Goal: Task Accomplishment & Management: Use online tool/utility

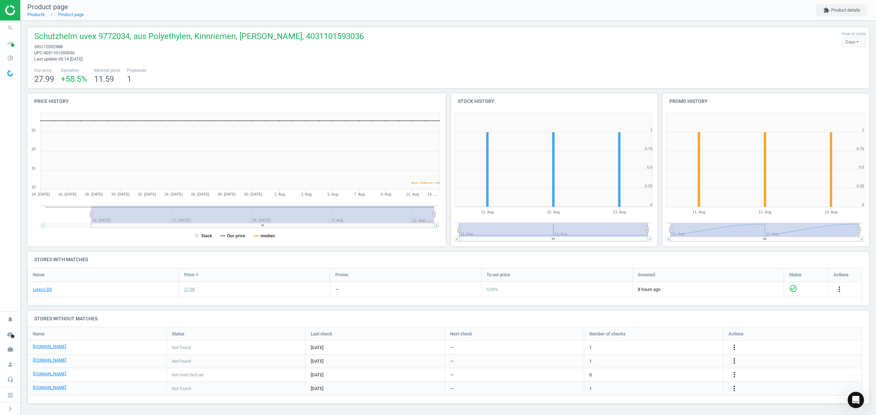
scroll to position [91, 849]
click at [32, 14] on link "Products" at bounding box center [35, 14] width 17 height 5
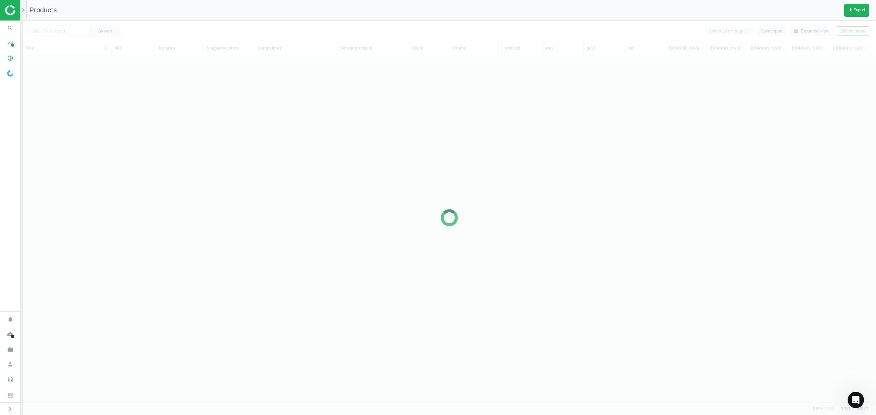
scroll to position [333, 846]
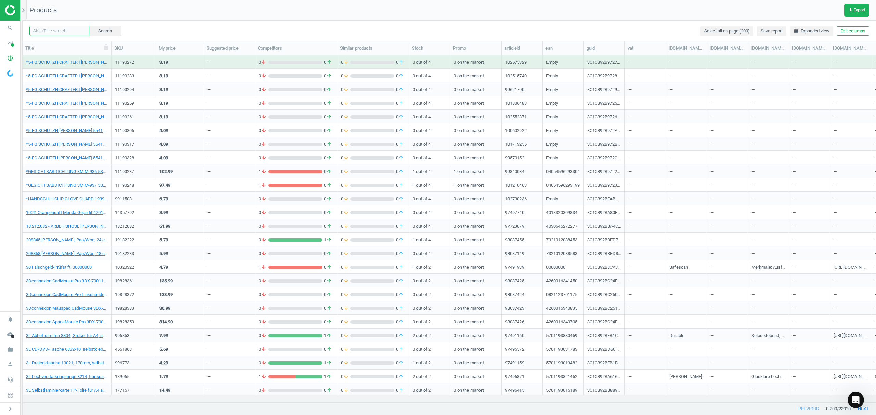
click at [57, 30] on input "text" at bounding box center [59, 31] width 60 height 10
paste input "18172846"
type input "18172846"
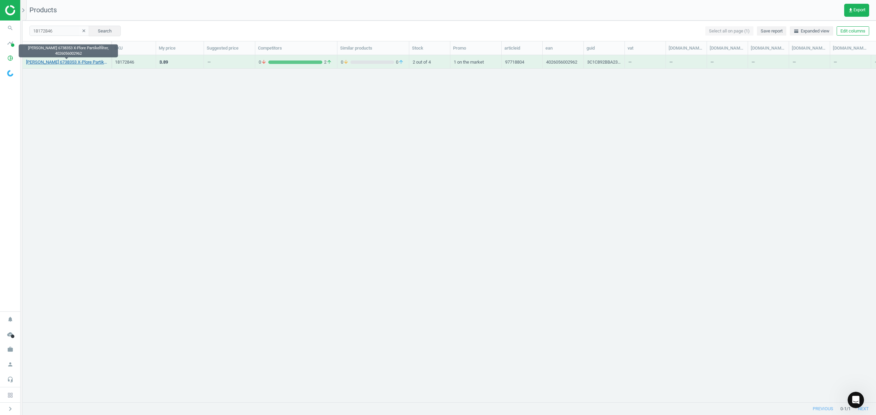
click at [63, 64] on link "[PERSON_NAME] 6738353 X-Plore Partikelfilter, 4026056002962" at bounding box center [67, 62] width 82 height 6
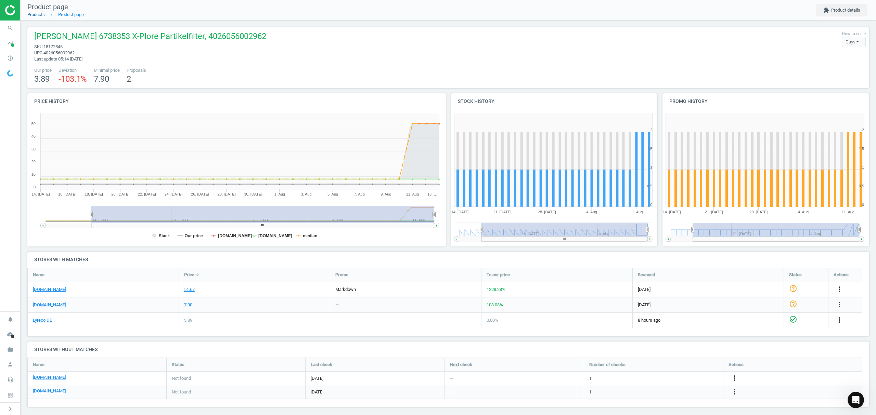
click at [35, 14] on link "Products" at bounding box center [35, 14] width 17 height 5
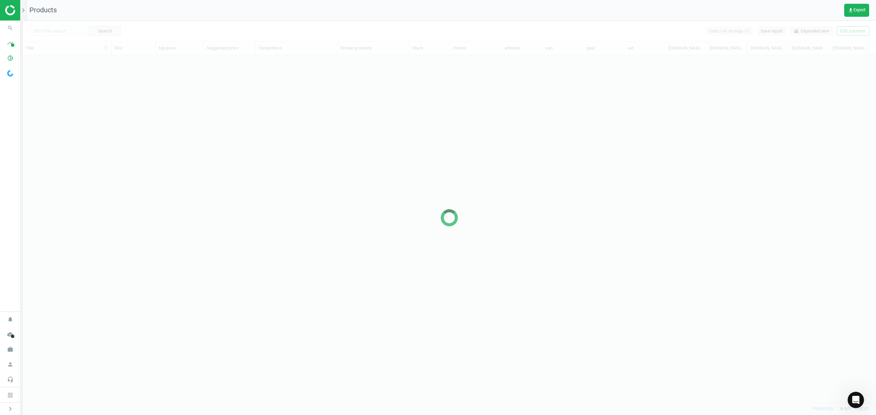
scroll to position [333, 846]
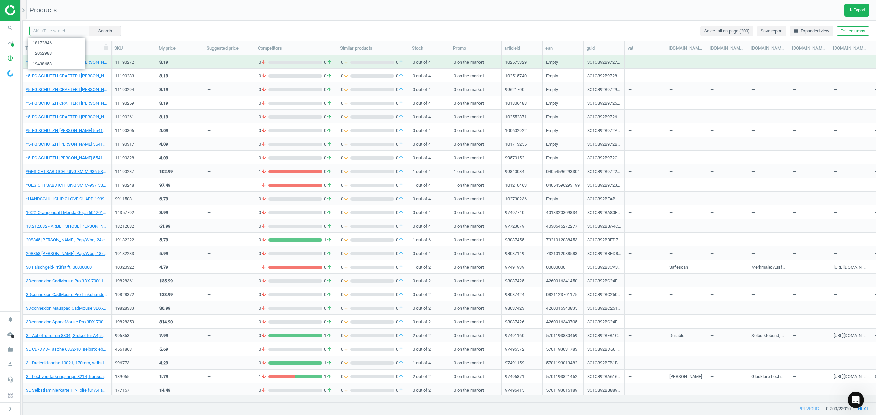
click at [57, 30] on input "text" at bounding box center [59, 31] width 60 height 10
paste input "20397073"
type input "20397073"
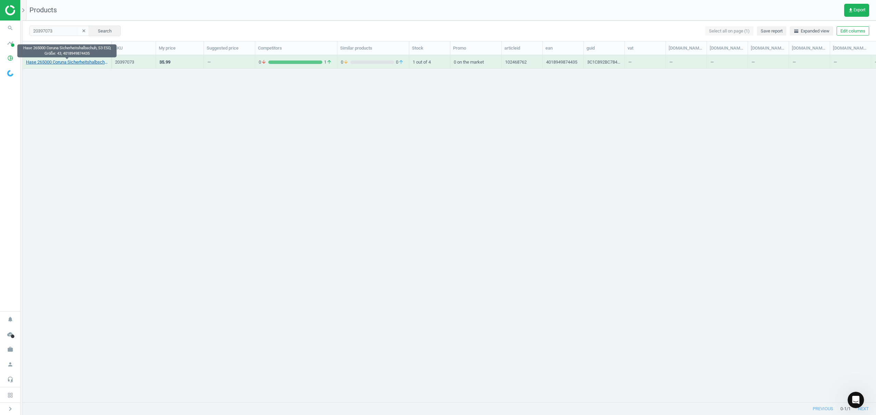
click at [73, 60] on link "Hase 265000 Coruna Sicherheitshalbschuh, S3 ESD, Größe: 43, 4018949874435" at bounding box center [67, 62] width 82 height 6
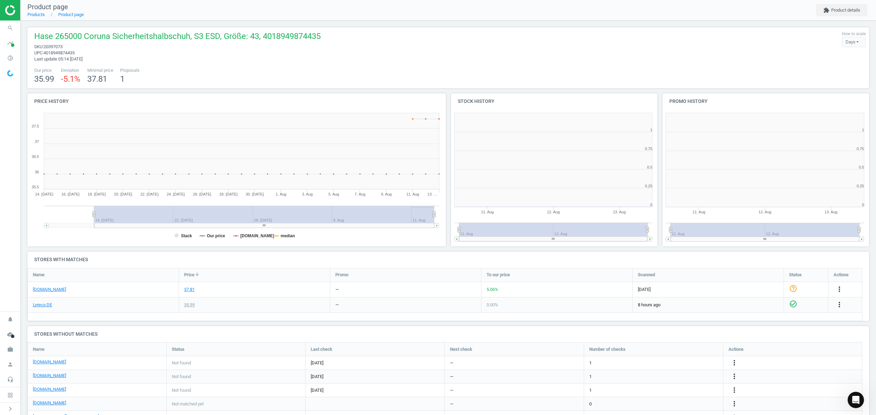
scroll to position [3, 3]
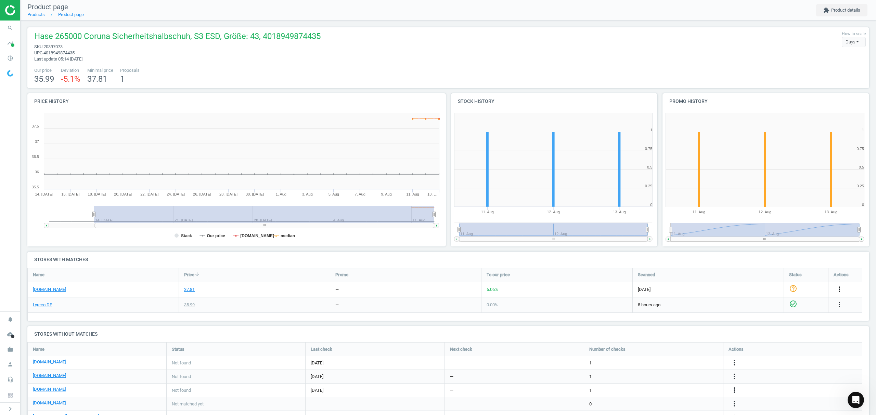
click at [839, 289] on icon "more_vert" at bounding box center [839, 289] width 8 height 8
click at [760, 306] on link "Edit URL/product option" at bounding box center [786, 306] width 94 height 11
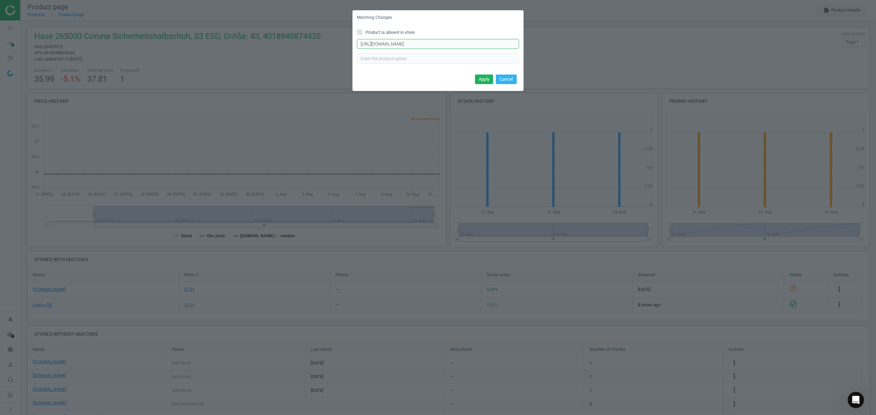
click at [434, 45] on input "[URL][DOMAIN_NAME]" at bounding box center [438, 44] width 162 height 10
paste input "sicherheitshalbschuh-coruna-esd-aus-rindleder-[PERSON_NAME]-c96715316?shoe_size…"
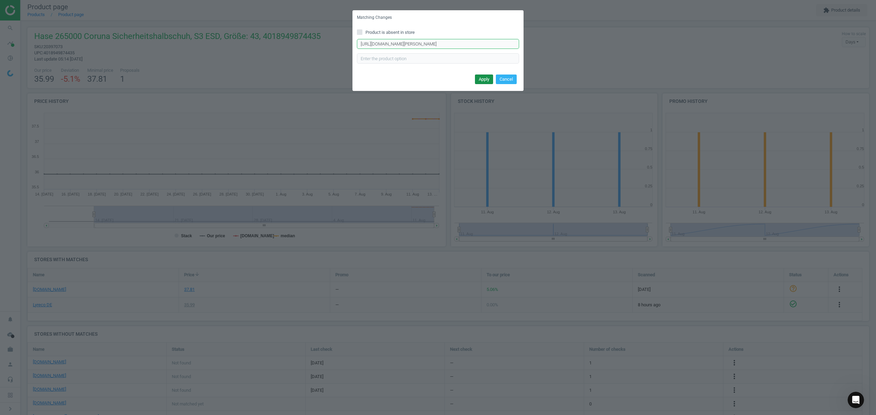
type input "[URL][DOMAIN_NAME][PERSON_NAME]"
click at [484, 80] on button "Apply" at bounding box center [484, 80] width 18 height 10
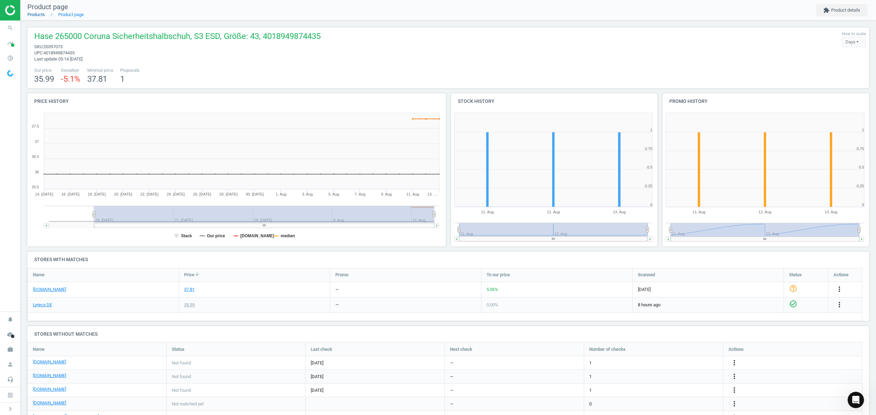
click at [38, 15] on link "Products" at bounding box center [35, 14] width 17 height 5
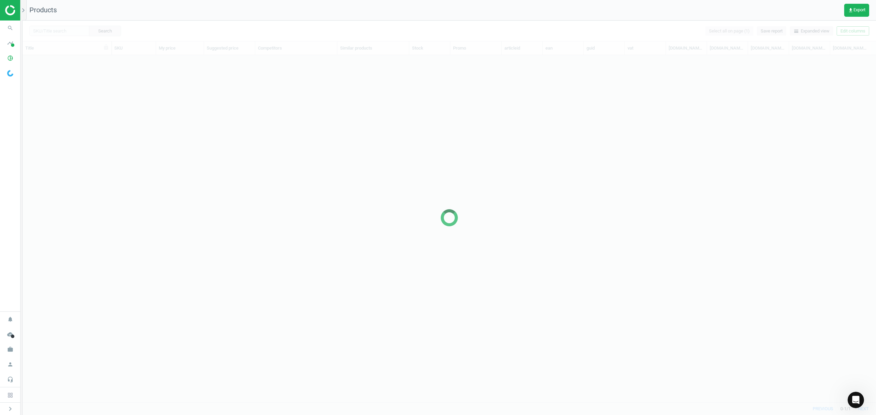
scroll to position [333, 846]
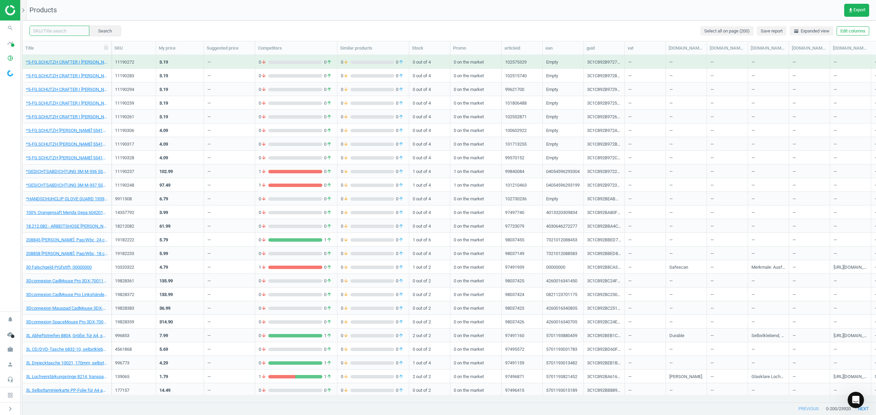
click at [68, 32] on input "text" at bounding box center [59, 31] width 60 height 10
paste input "13922663"
type input "13922663"
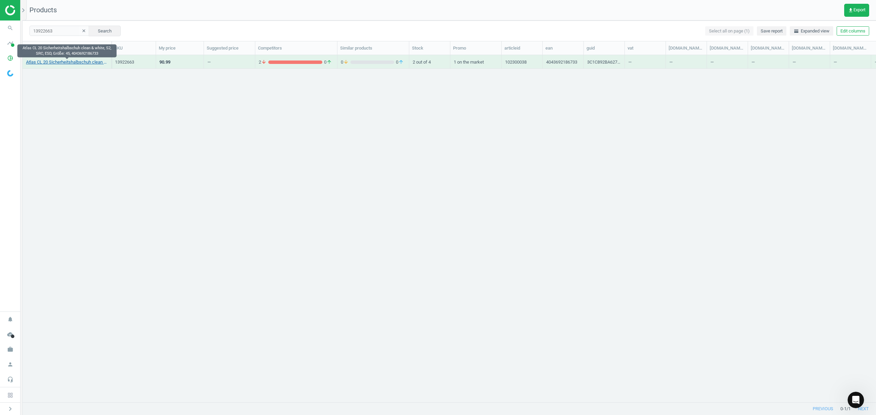
click at [66, 62] on link "Atlas CL 20 Sicherheitshalbschuh clean & white, S2, SRC, ESD, Größe: 45, 404369…" at bounding box center [67, 62] width 82 height 6
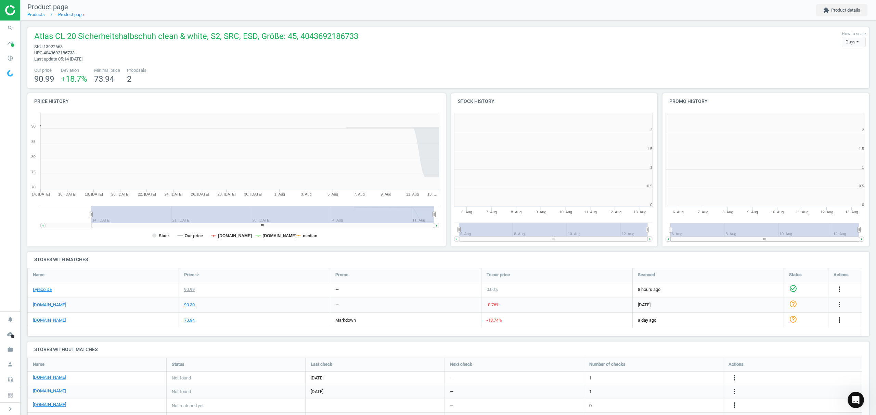
scroll to position [3, 3]
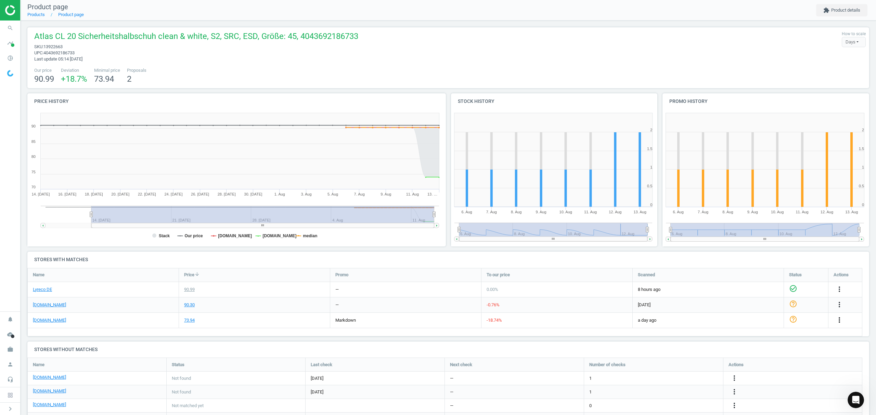
click at [839, 320] on icon "more_vert" at bounding box center [839, 320] width 8 height 8
click at [761, 336] on link "Edit URL/product option" at bounding box center [786, 336] width 94 height 11
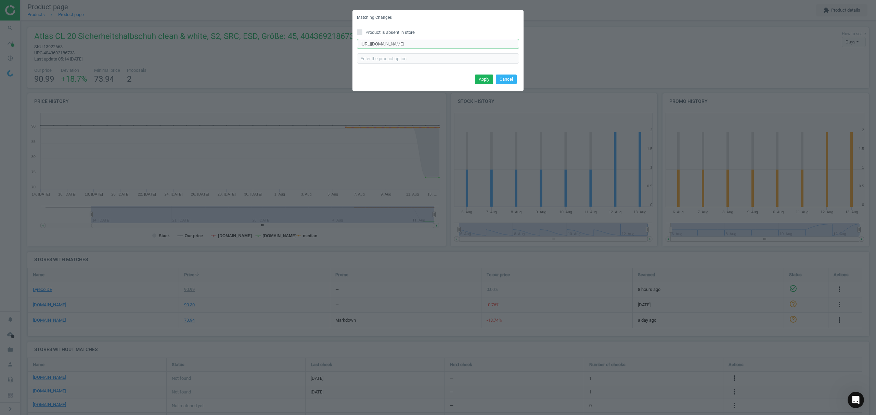
click at [392, 45] on input "[URL][DOMAIN_NAME]" at bounding box center [438, 44] width 162 height 10
paste input "shoe_width=10&shoe_size=45&simple_sku=79164495"
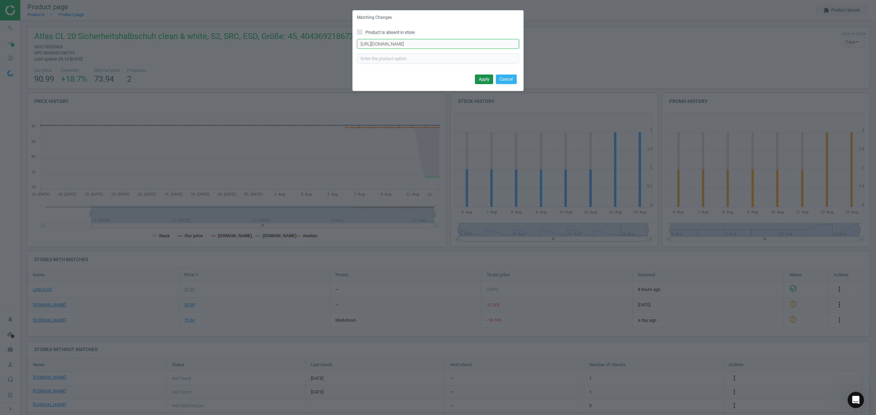
type input "[URL][DOMAIN_NAME]"
click at [487, 80] on button "Apply" at bounding box center [484, 80] width 18 height 10
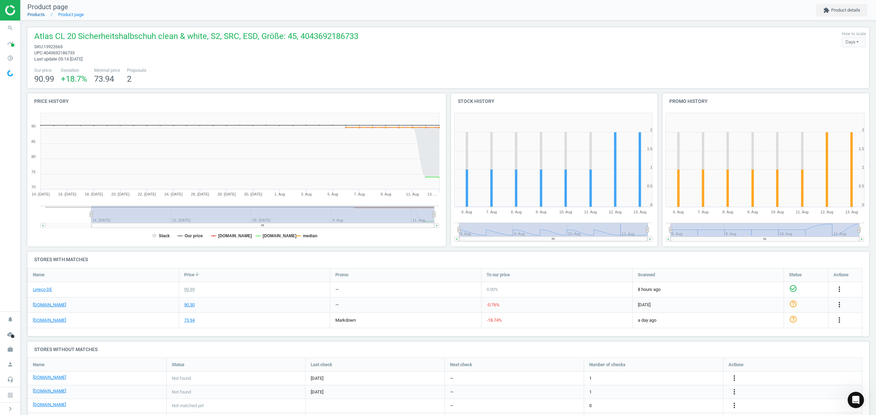
click at [36, 14] on link "Products" at bounding box center [35, 14] width 17 height 5
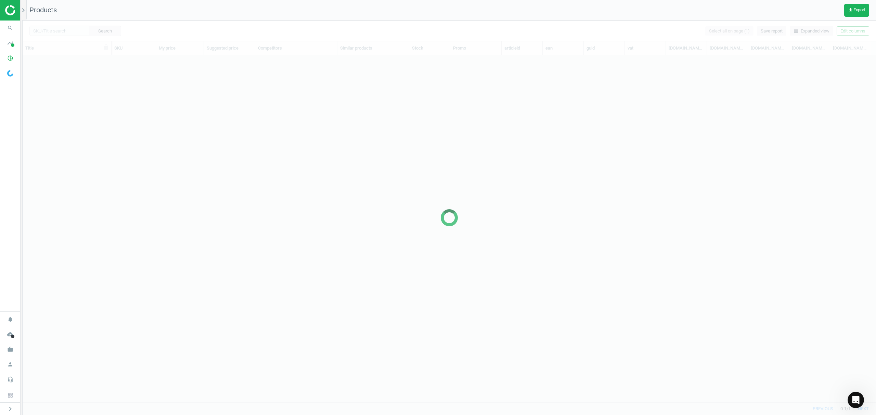
scroll to position [333, 846]
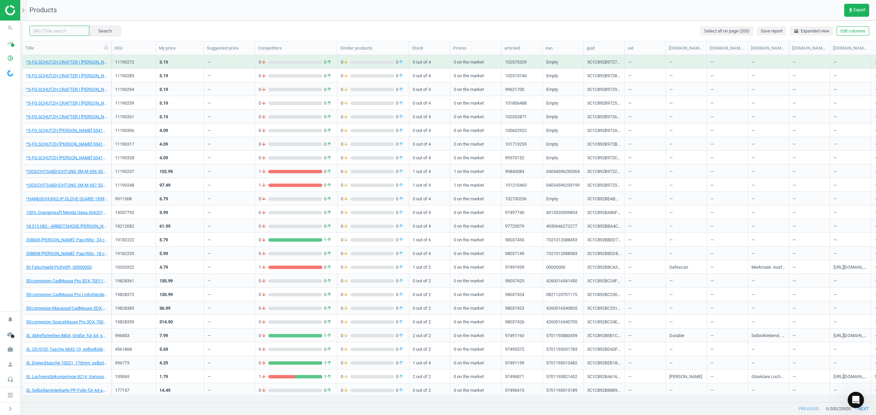
click at [63, 29] on input "text" at bounding box center [59, 31] width 60 height 10
paste input "20131452"
type input "20131452"
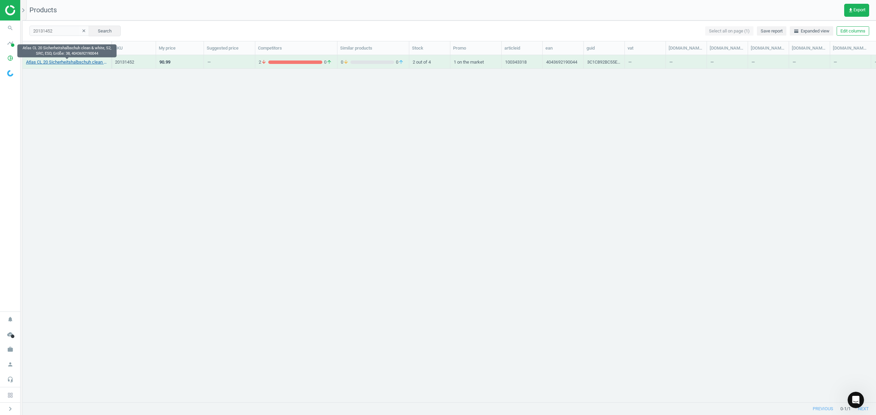
click at [52, 63] on link "Atlas CL 20 Sicherheitshalbschuh clean & white, S2, SRC, ESD, Größe: 38, 404369…" at bounding box center [67, 62] width 82 height 6
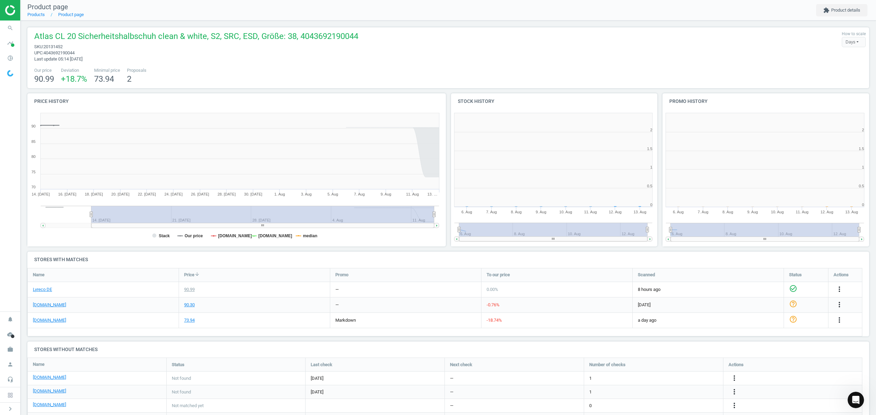
scroll to position [151, 219]
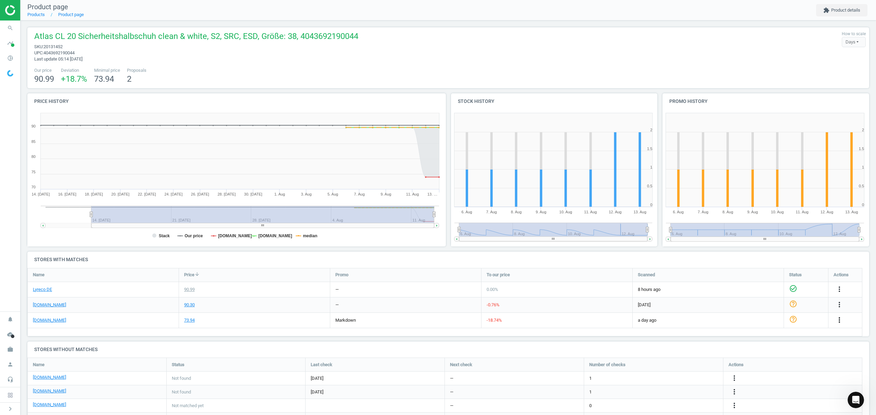
click at [838, 319] on icon "more_vert" at bounding box center [839, 320] width 8 height 8
click at [768, 335] on link "Edit URL/product option" at bounding box center [786, 336] width 94 height 11
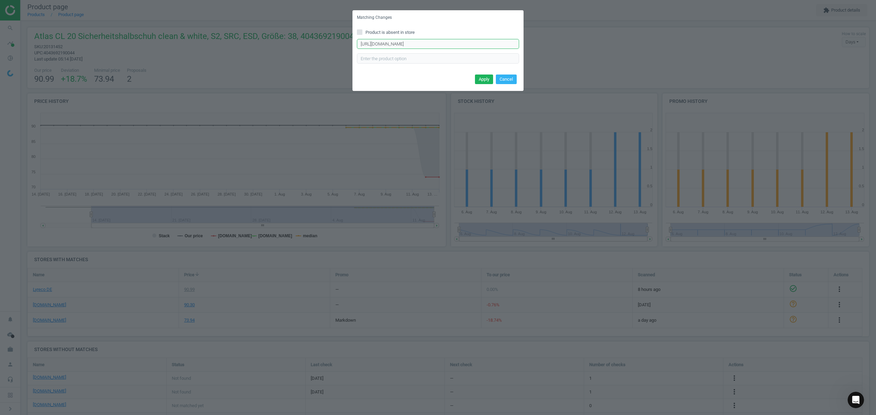
click at [471, 41] on input "[URL][DOMAIN_NAME]" at bounding box center [438, 44] width 162 height 10
paste input "shoe_width=10&shoe_size=38&simple_sku=81851512"
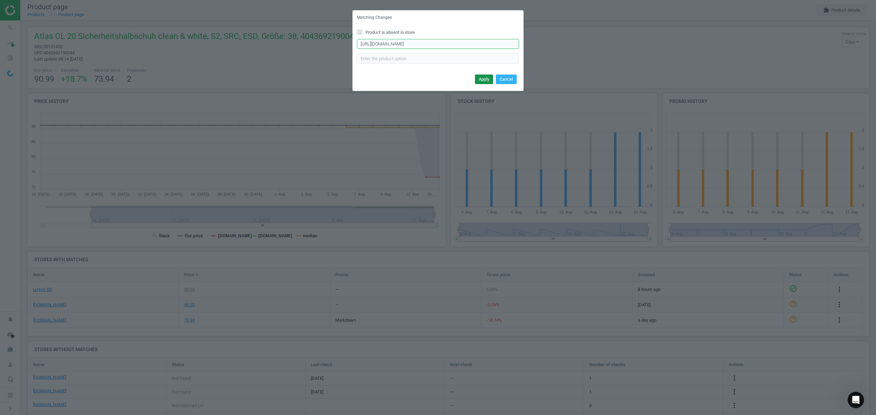
type input "[URL][DOMAIN_NAME]"
click at [488, 79] on button "Apply" at bounding box center [484, 80] width 18 height 10
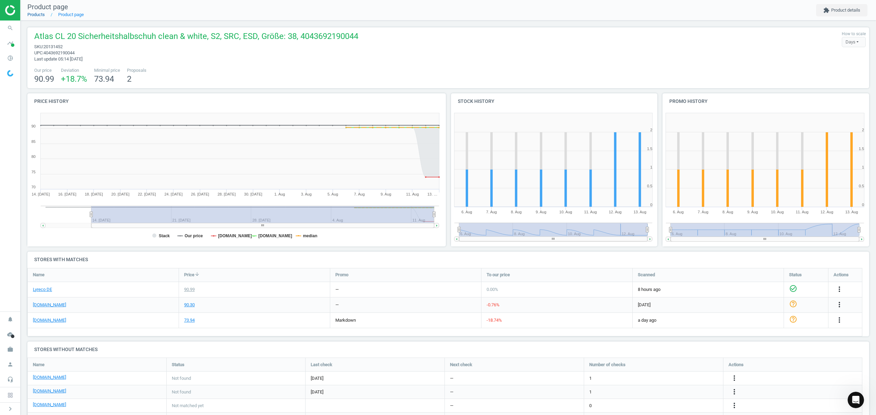
click at [36, 16] on link "Products" at bounding box center [35, 14] width 17 height 5
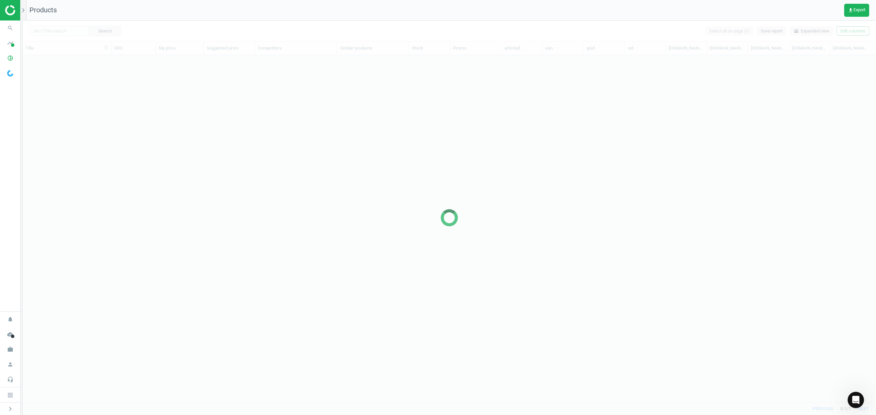
scroll to position [333, 846]
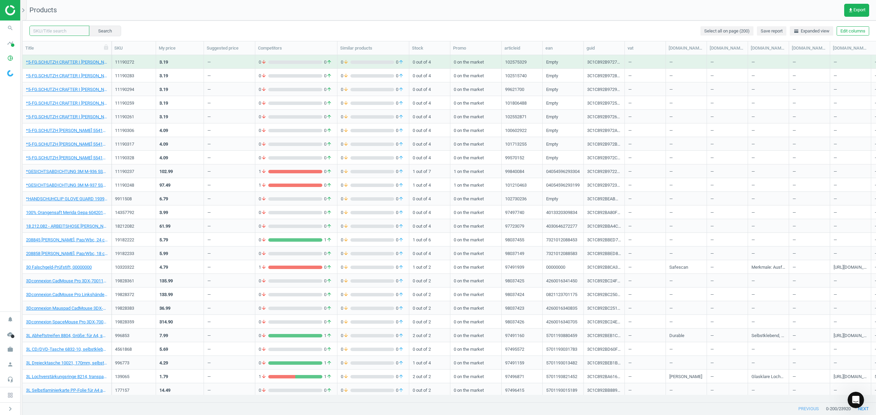
drag, startPoint x: 45, startPoint y: 29, endPoint x: 148, endPoint y: 40, distance: 102.9
click at [45, 29] on input "text" at bounding box center [59, 31] width 60 height 10
paste input "11190248"
type input "11190248"
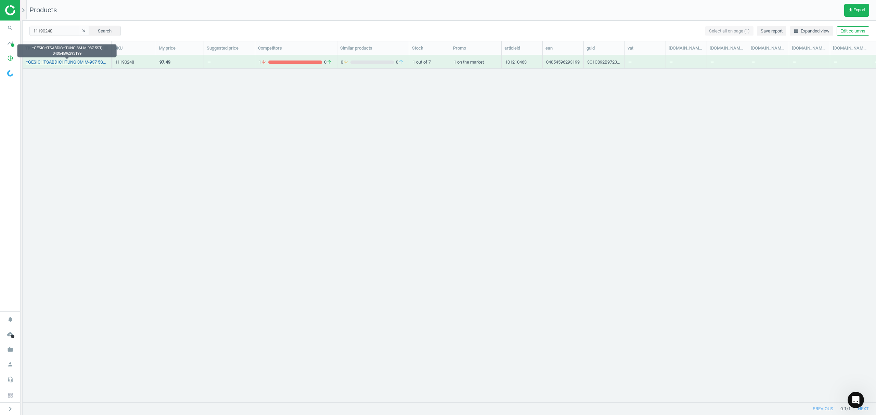
click at [36, 59] on link "*GESICHTSABDICHTUNG 3M M-937 5ST, 04054596293199" at bounding box center [67, 62] width 82 height 6
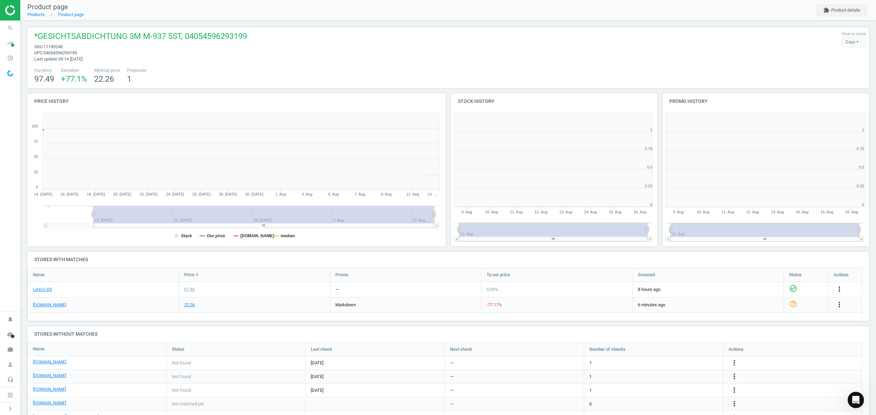
scroll to position [151, 429]
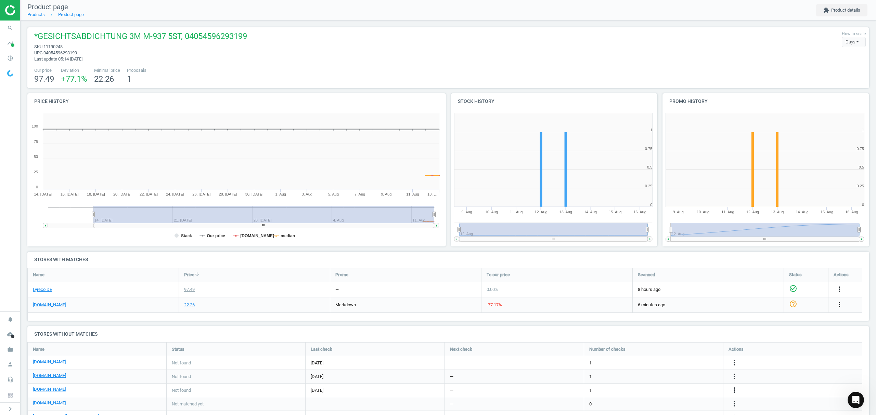
click at [840, 304] on icon "more_vert" at bounding box center [839, 305] width 8 height 8
click at [766, 341] on link "Delete match and blacklist this URL" at bounding box center [786, 342] width 94 height 11
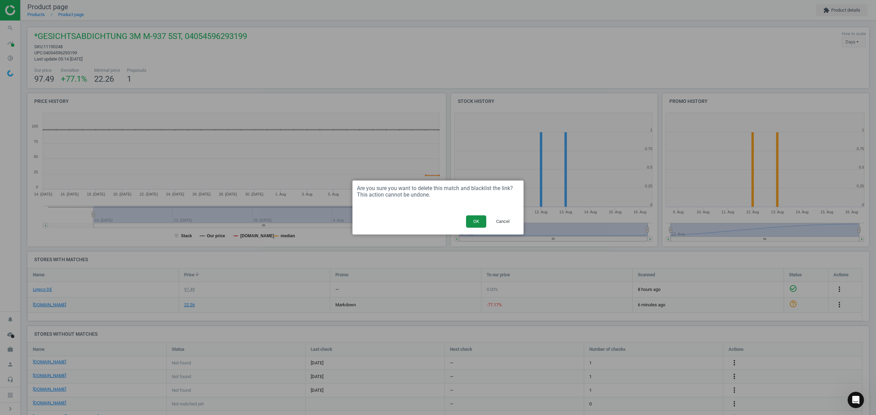
click at [478, 221] on button "OK" at bounding box center [476, 222] width 20 height 12
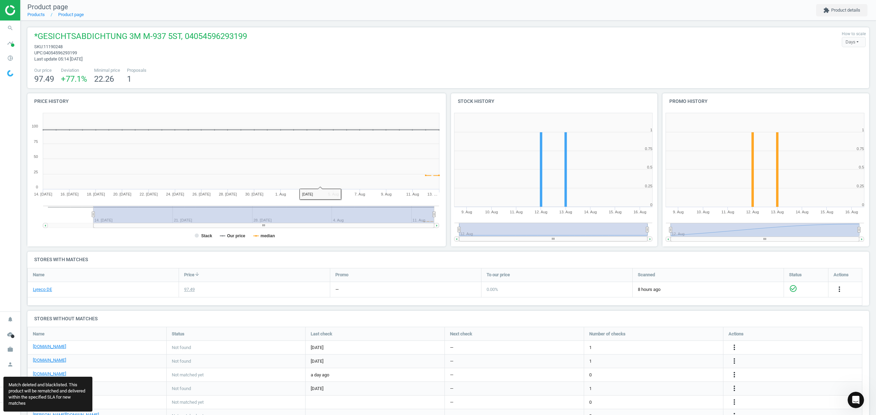
scroll to position [132, 849]
